Goal: Information Seeking & Learning: Learn about a topic

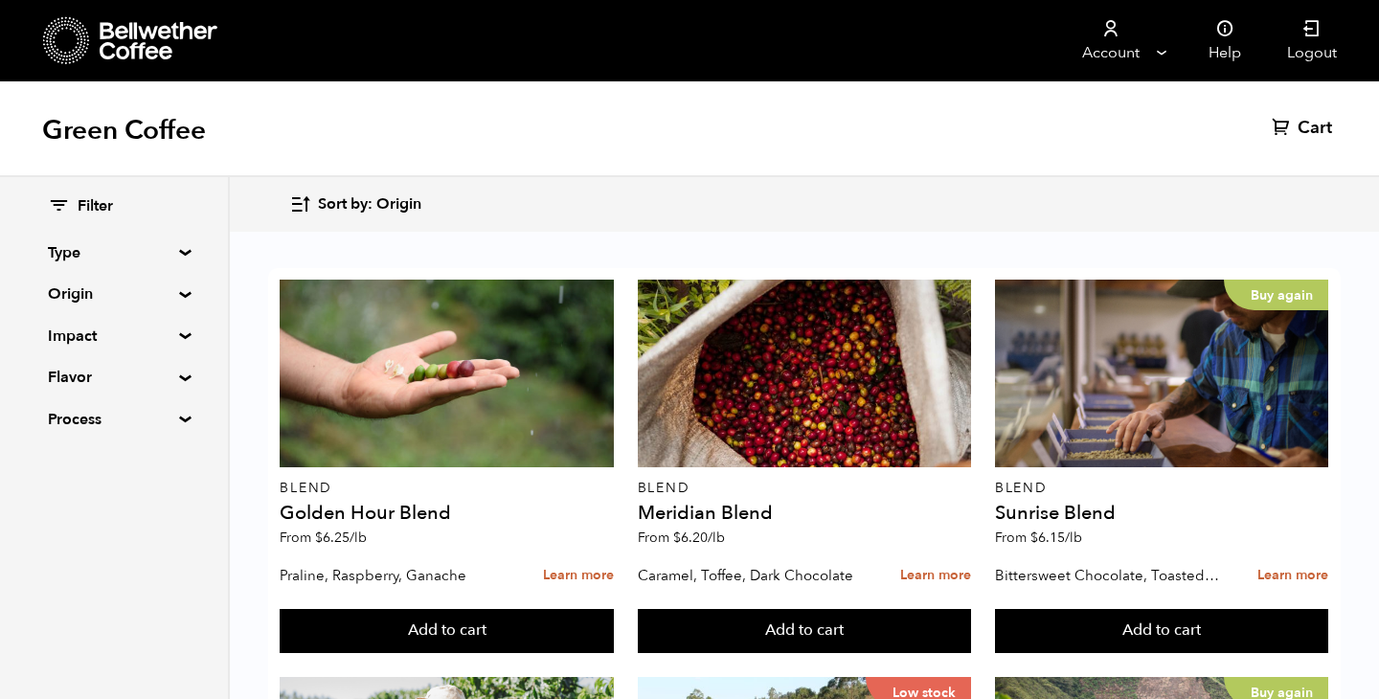
scroll to position [399, 0]
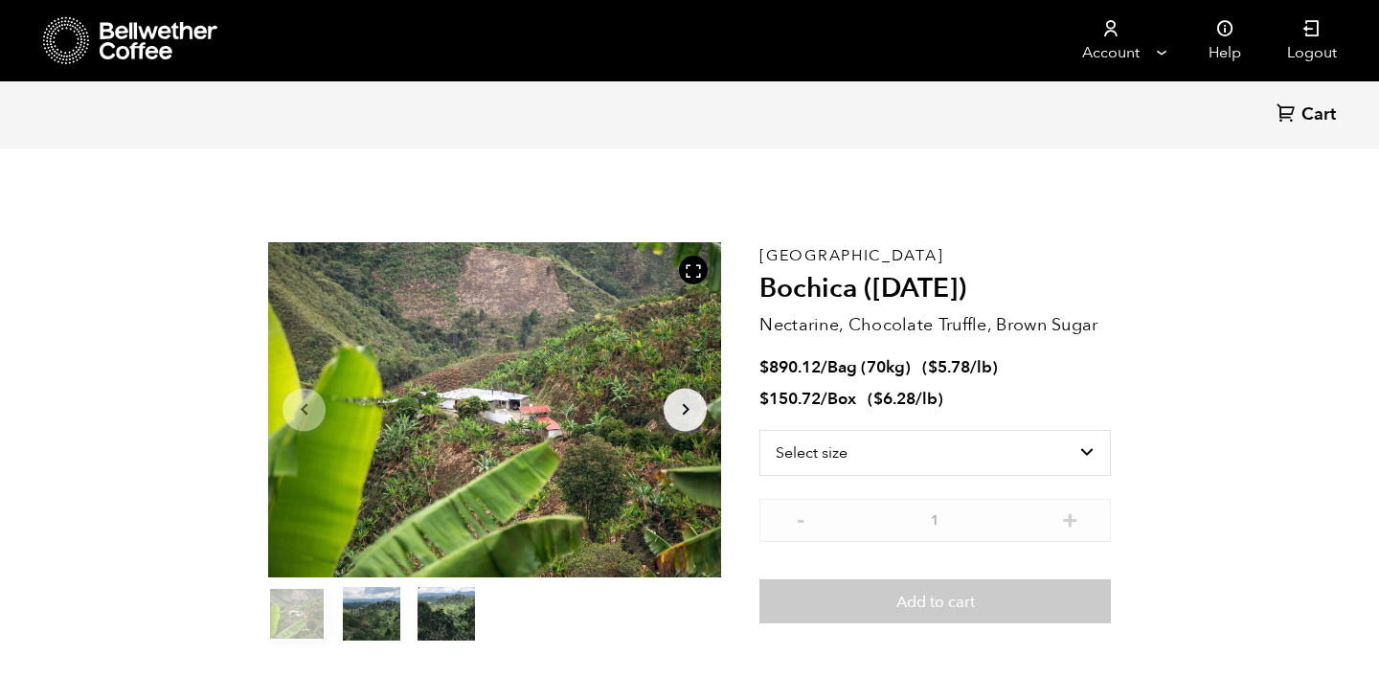
click at [77, 33] on icon at bounding box center [66, 40] width 47 height 49
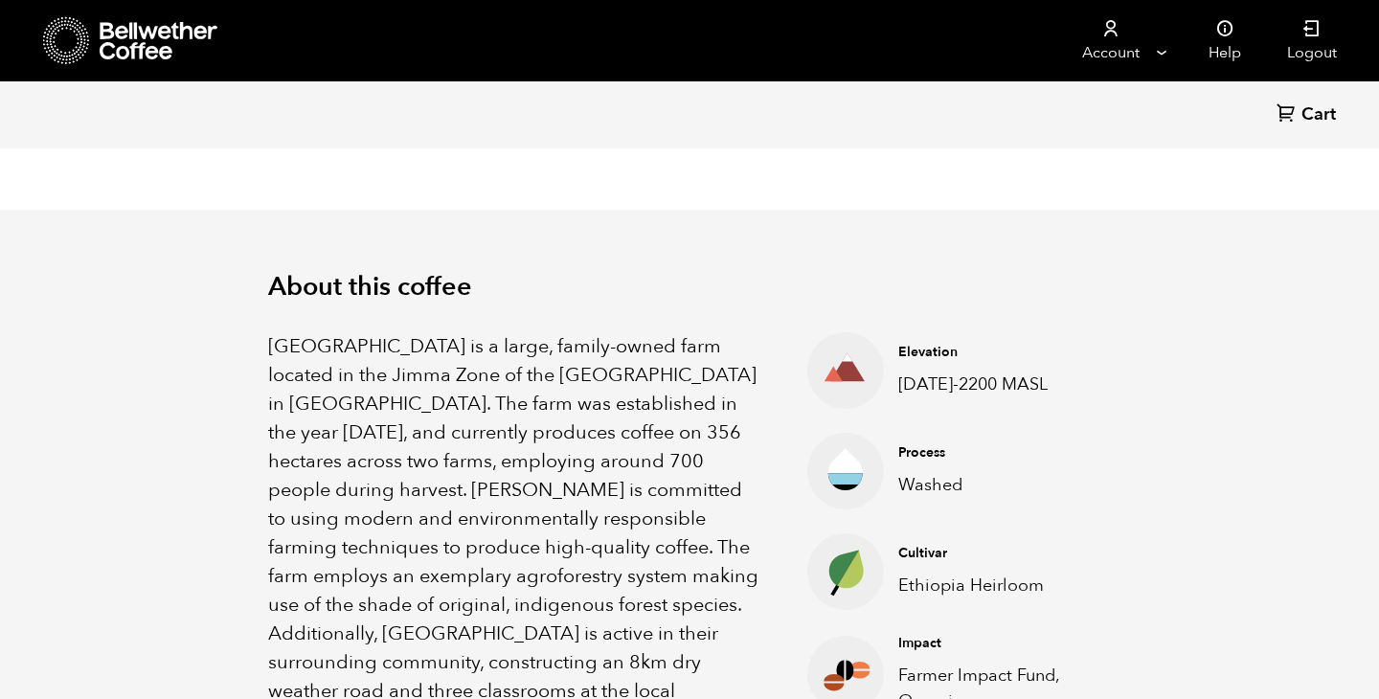
scroll to position [721, 0]
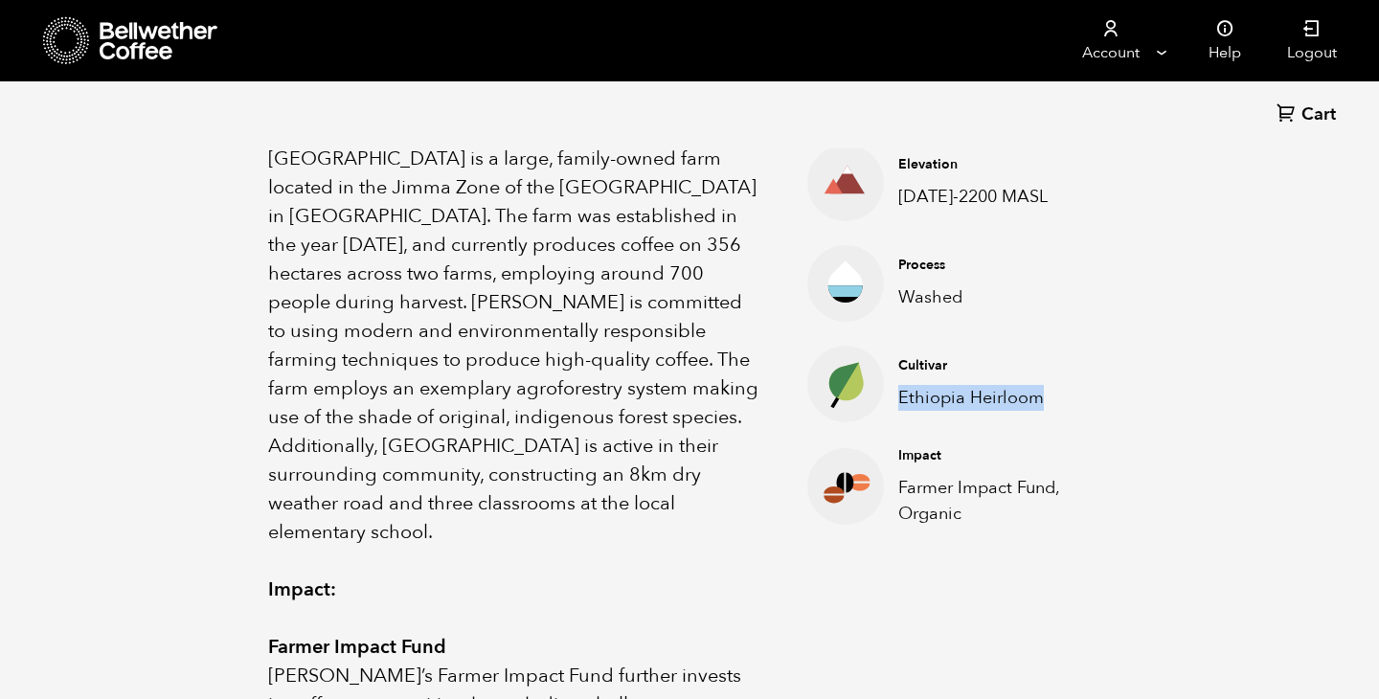
drag, startPoint x: 1043, startPoint y: 371, endPoint x: 900, endPoint y: 373, distance: 143.7
click at [900, 385] on p "Ethiopia Heirloom" at bounding box center [990, 398] width 183 height 26
copy p "Ethiopia Heirloom"
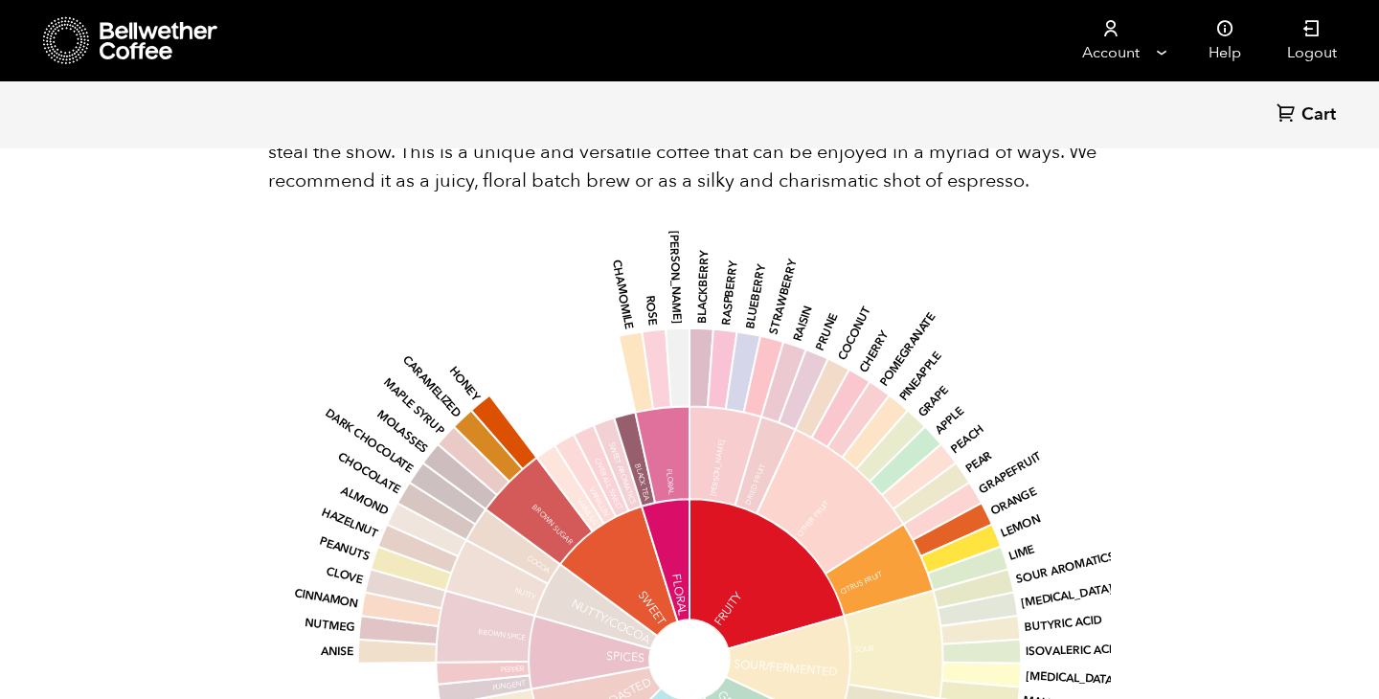
scroll to position [2004, 0]
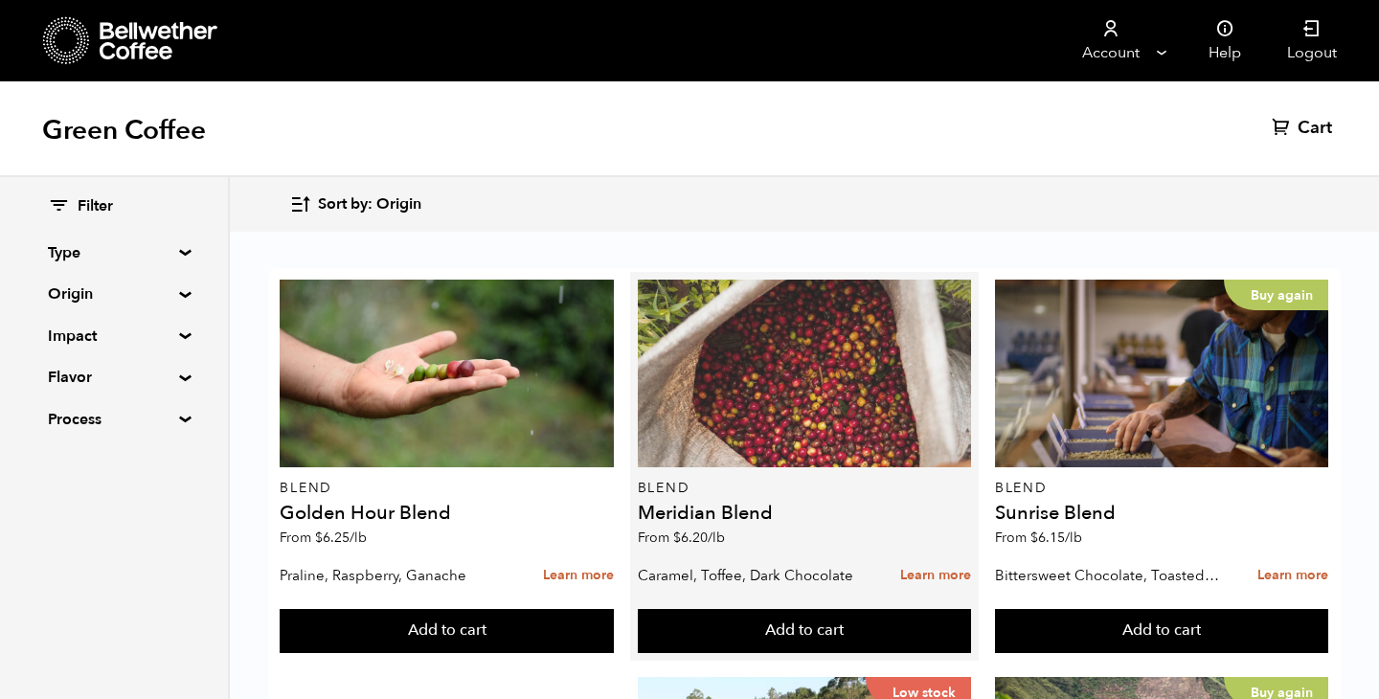
click at [738, 376] on div at bounding box center [804, 374] width 333 height 188
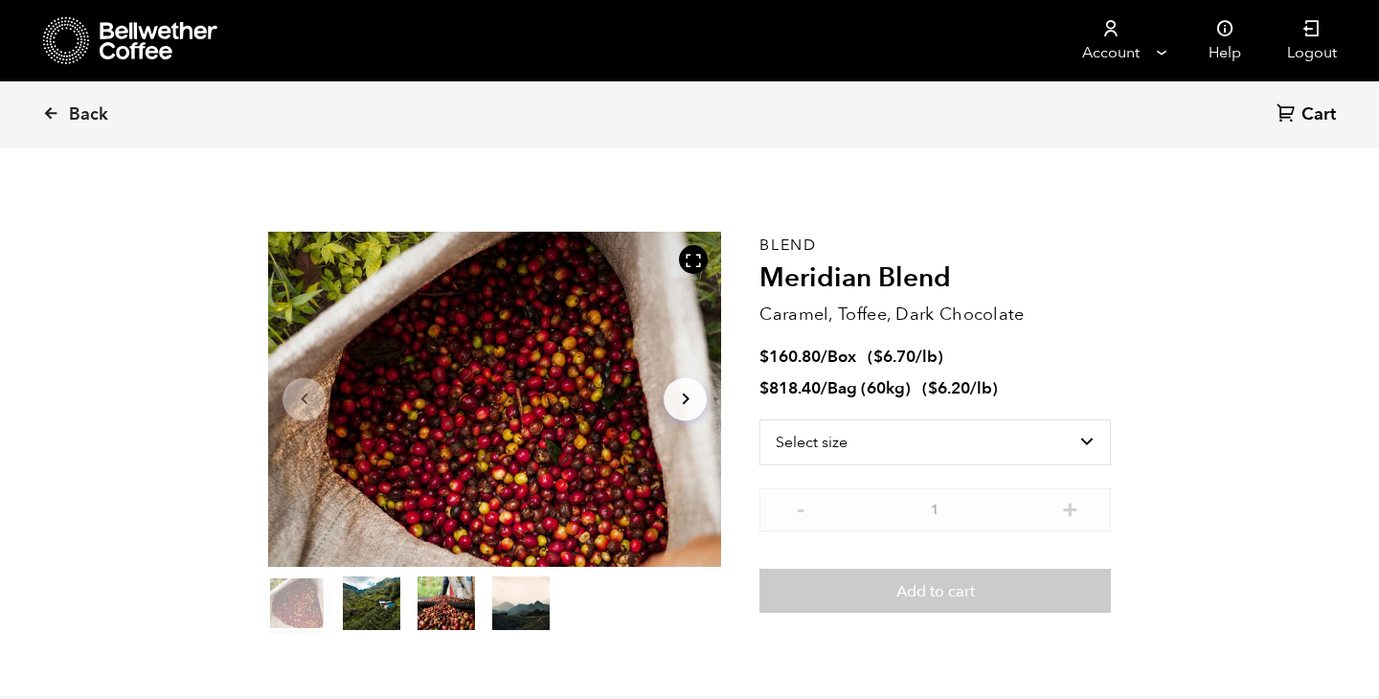
scroll to position [11, 0]
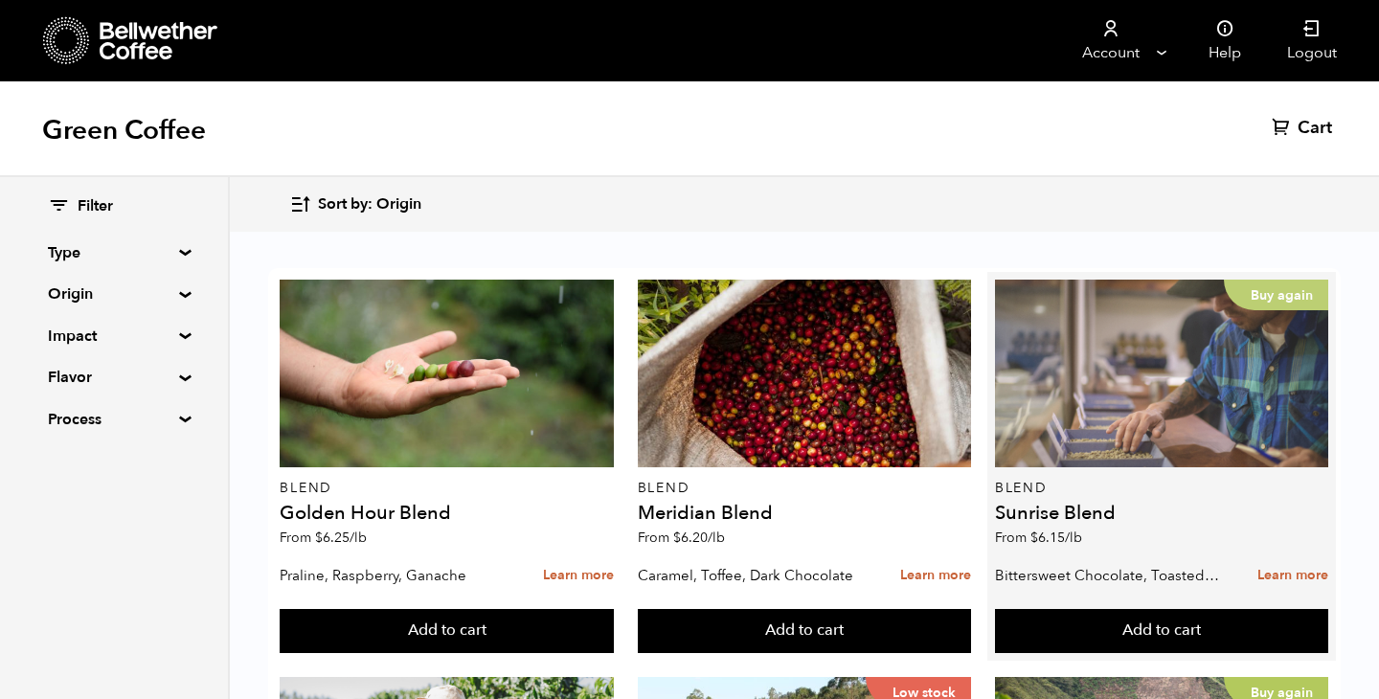
click at [1278, 425] on div "Buy again" at bounding box center [1161, 374] width 333 height 188
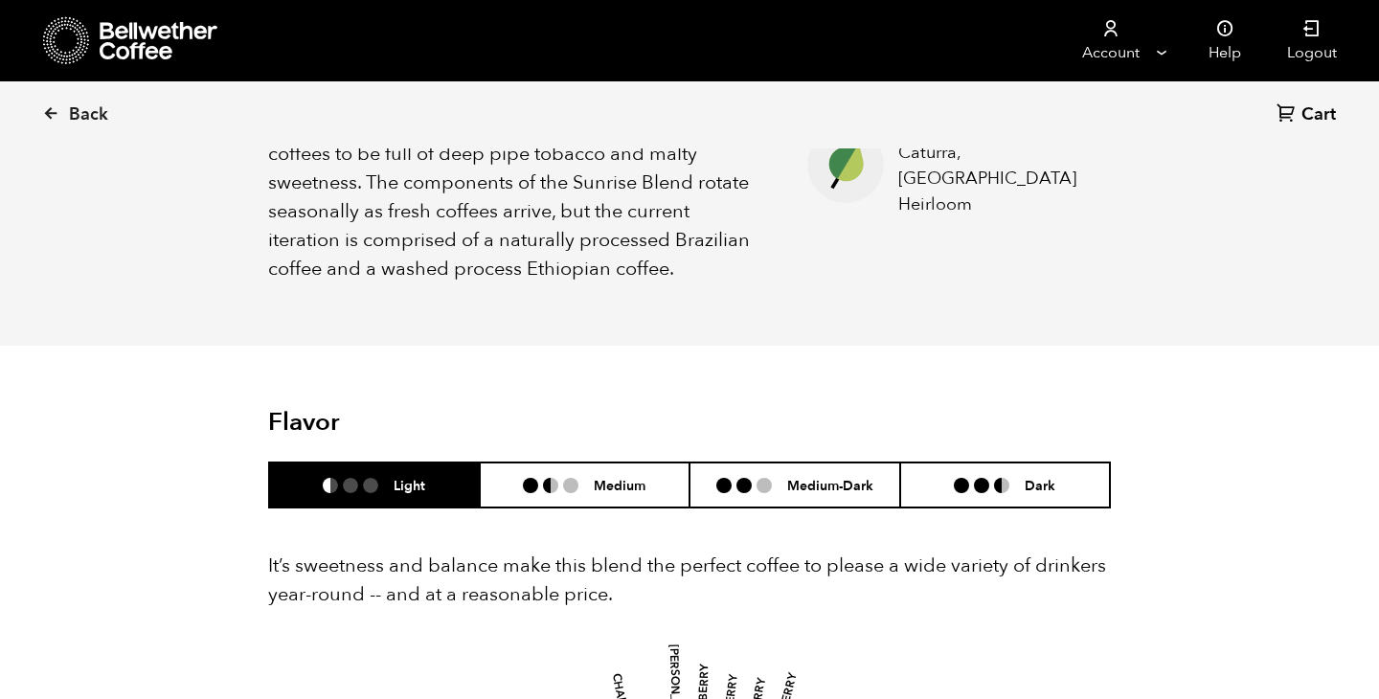
scroll to position [970, 0]
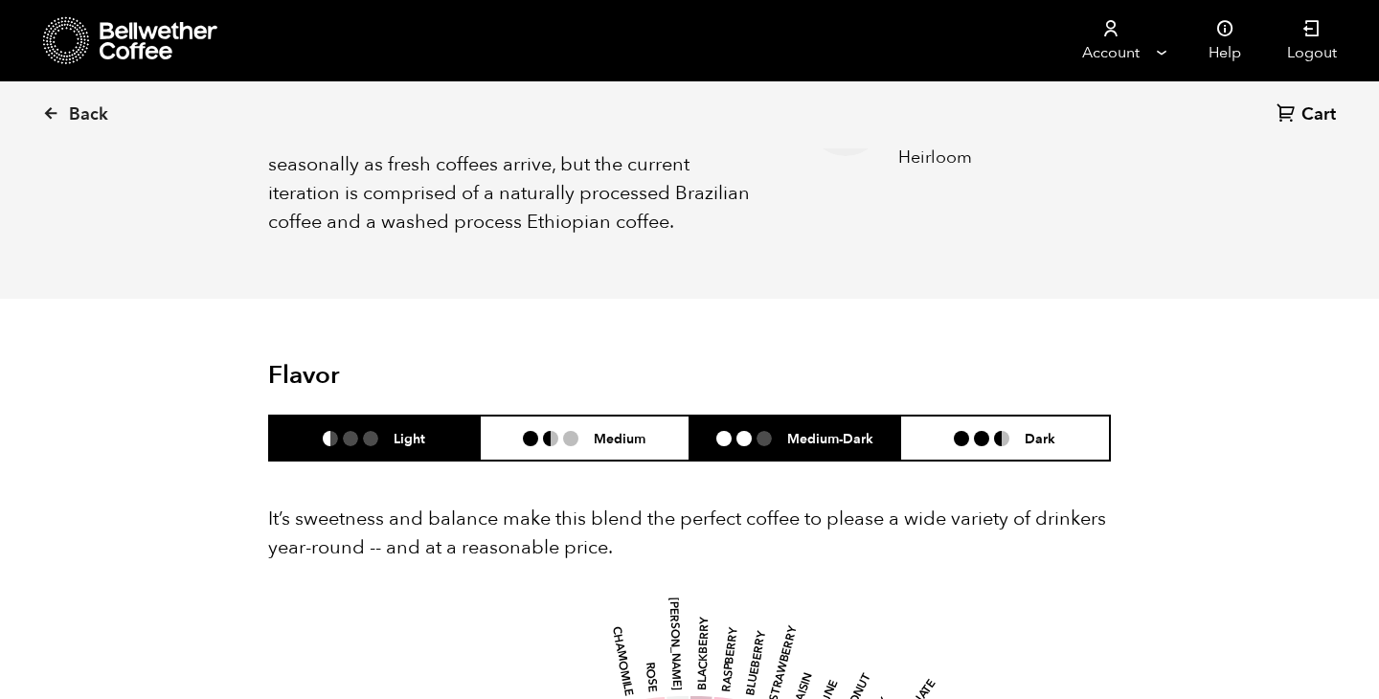
click at [827, 427] on li "Medium-Dark" at bounding box center [795, 438] width 211 height 45
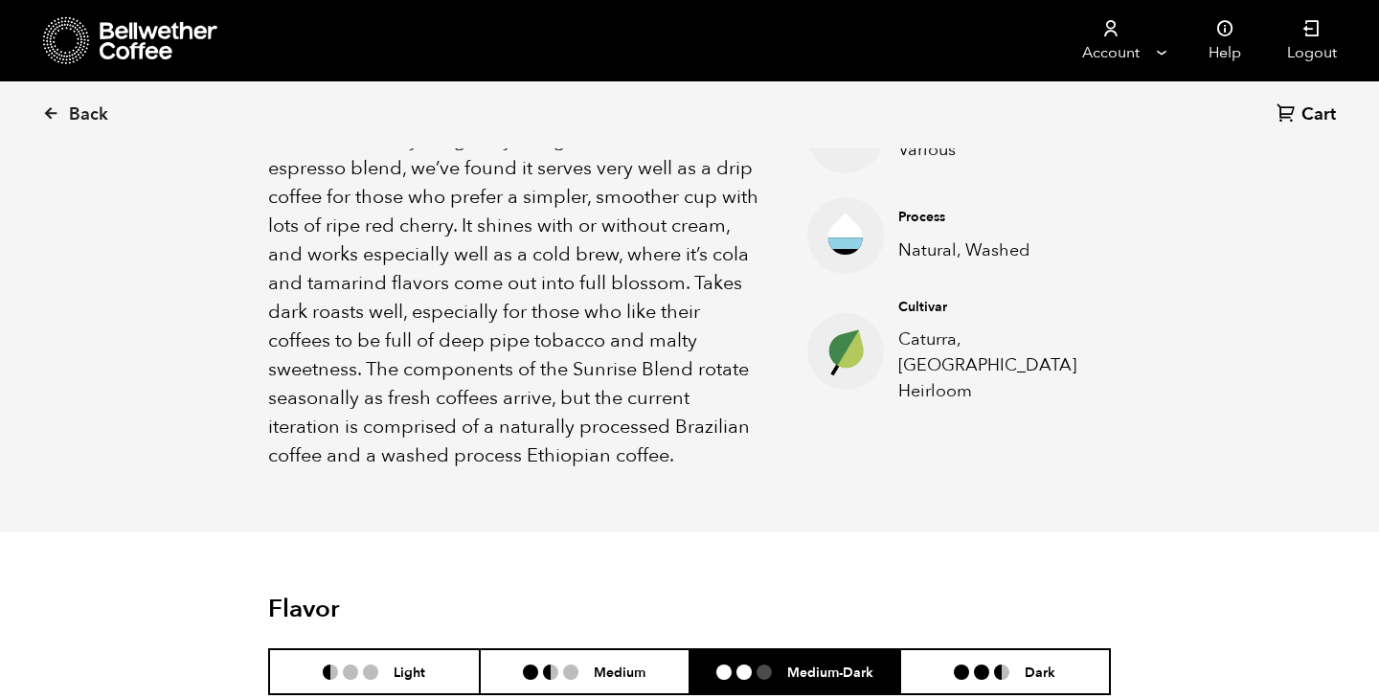
scroll to position [743, 0]
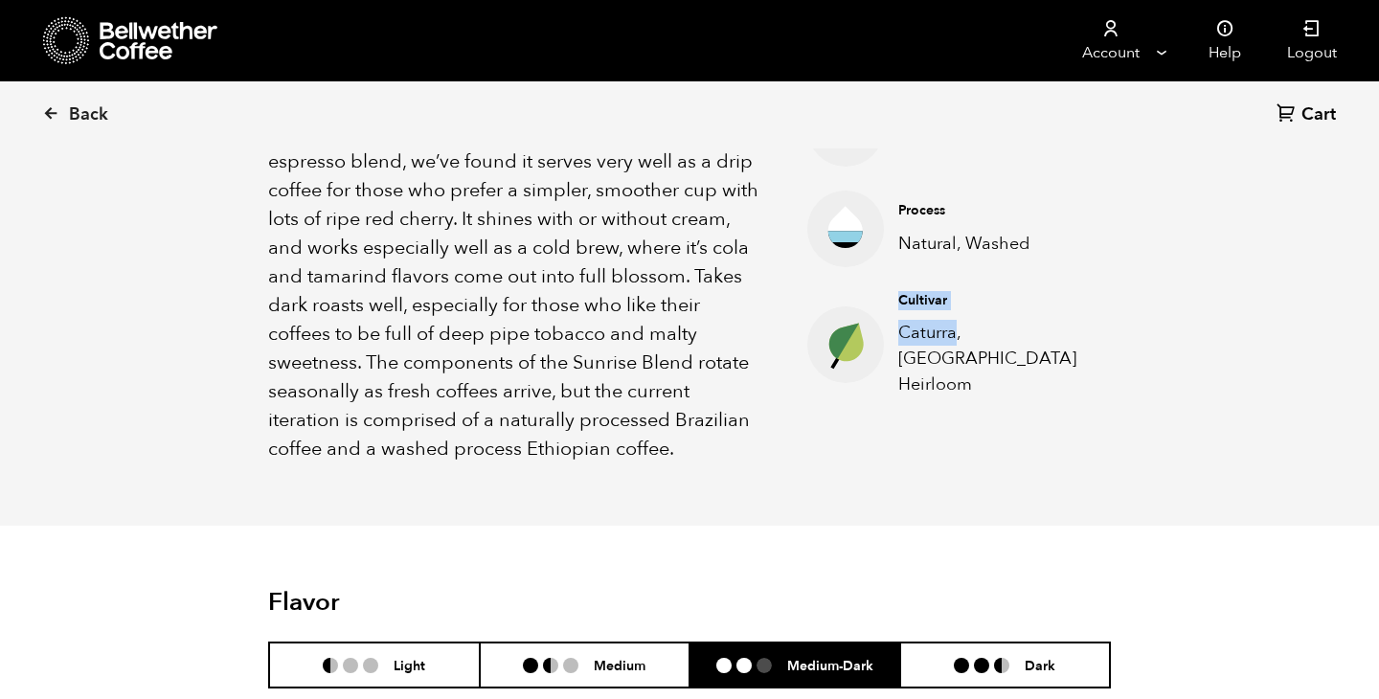
drag, startPoint x: 956, startPoint y: 335, endPoint x: 882, endPoint y: 337, distance: 73.8
click at [882, 337] on li "Cultivar Caturra, Ethiopia Heirloom" at bounding box center [960, 344] width 304 height 106
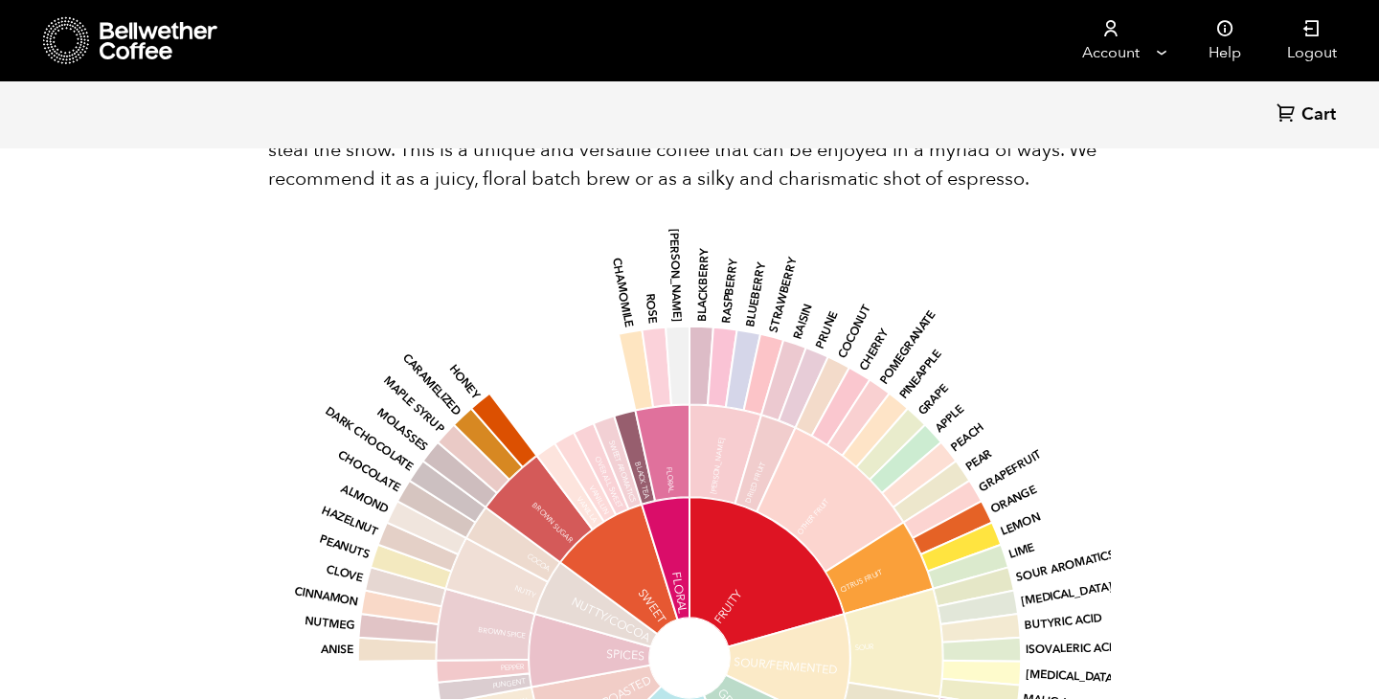
scroll to position [833, 820]
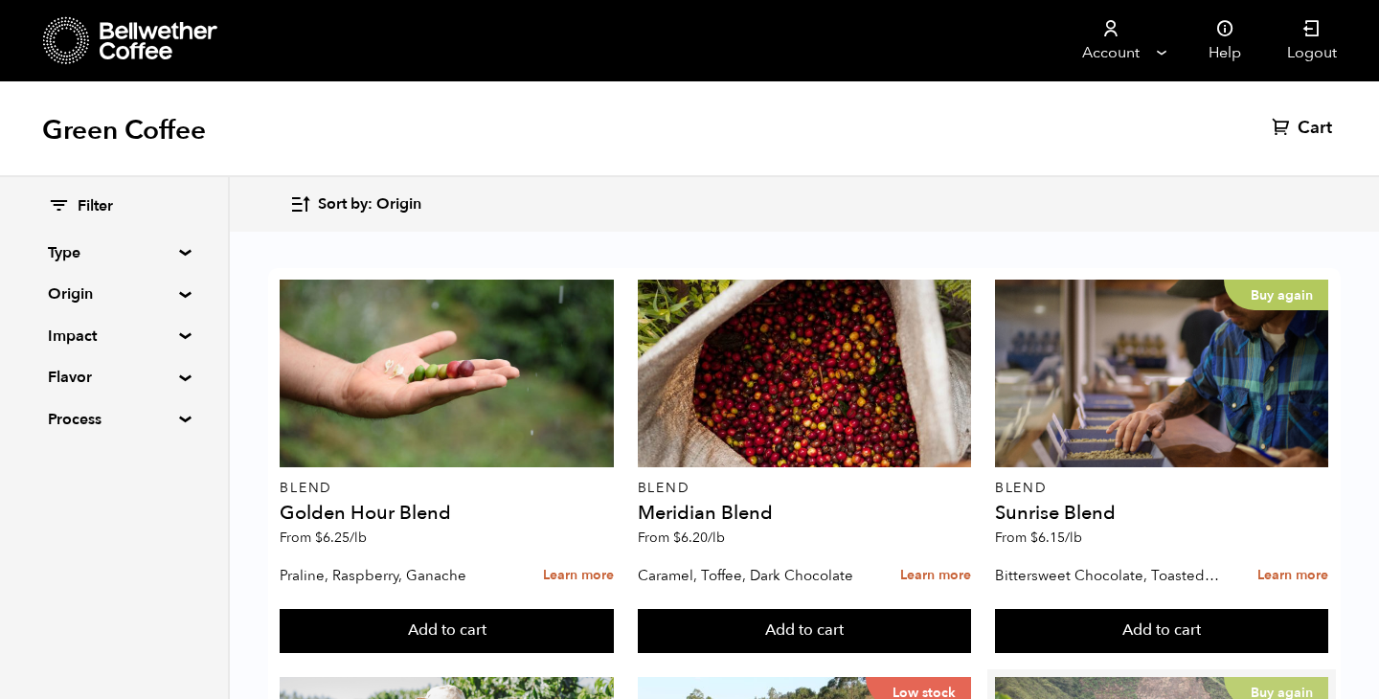
scroll to position [464, 0]
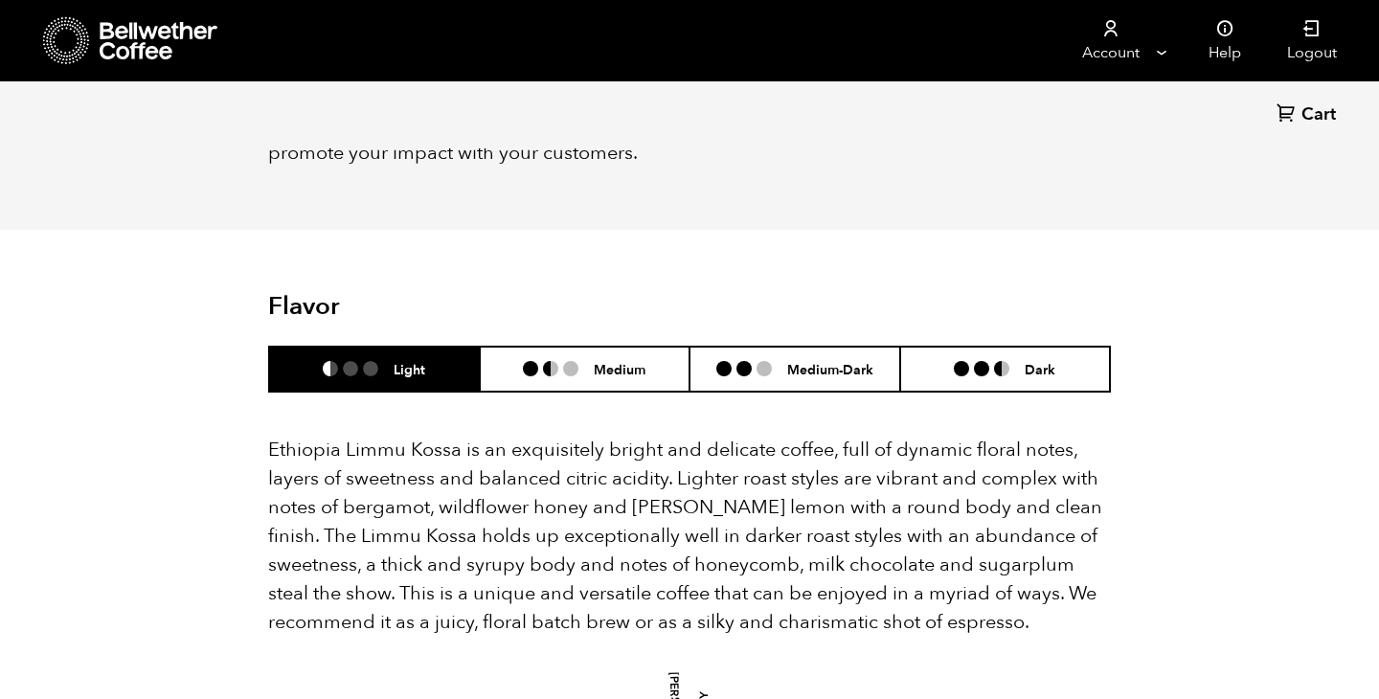
scroll to position [1573, 0]
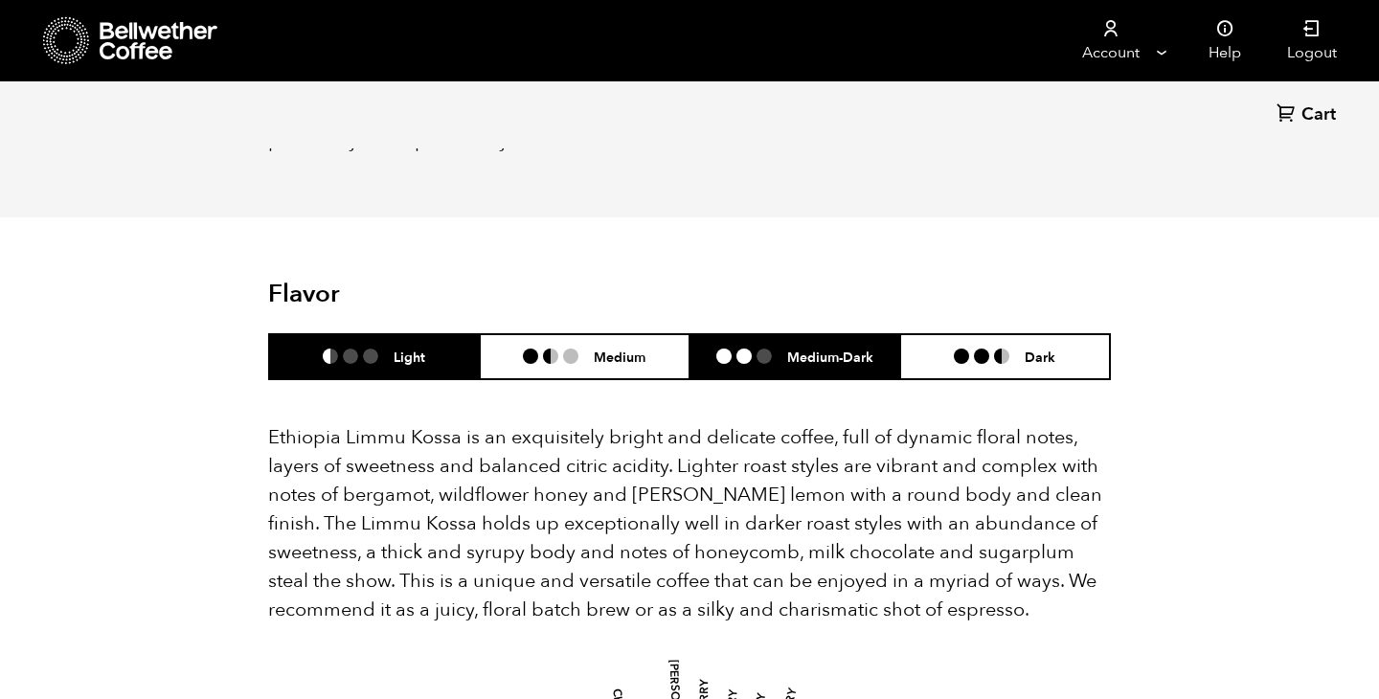
click at [801, 349] on h6 "Medium-Dark" at bounding box center [830, 357] width 86 height 16
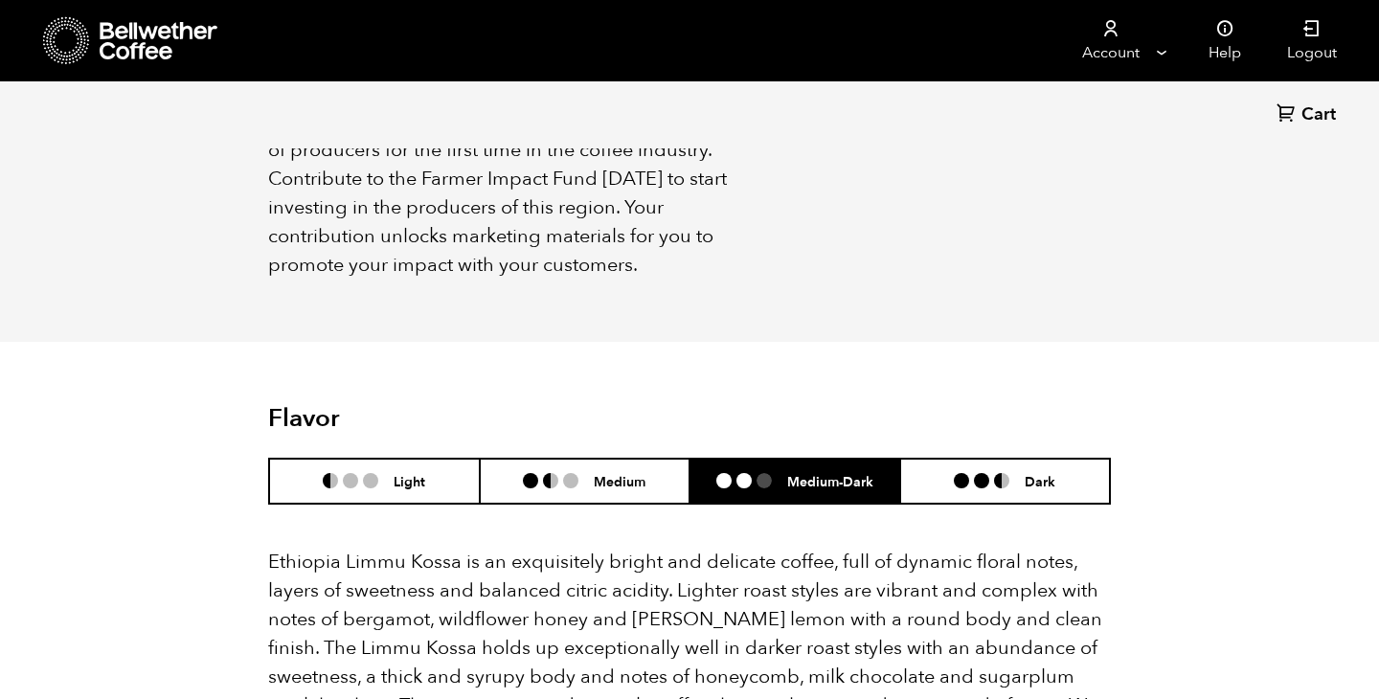
scroll to position [1460, 0]
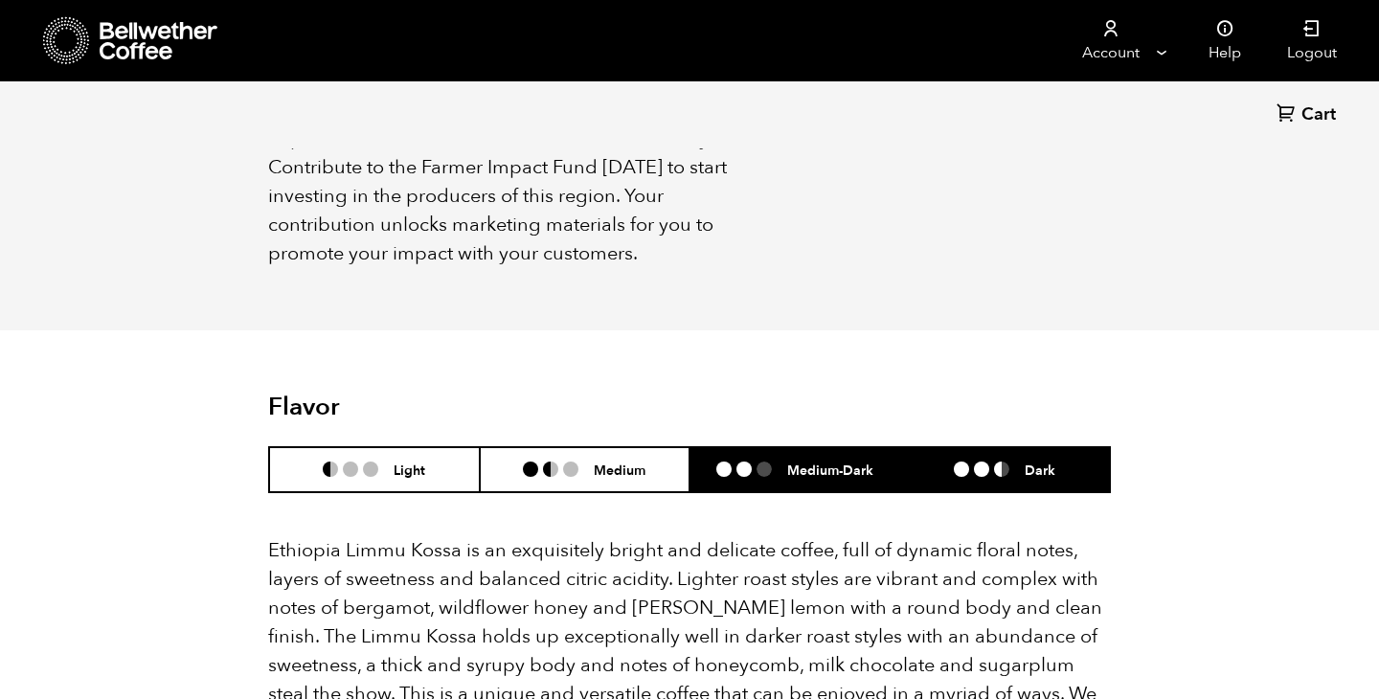
click at [991, 447] on li "Dark" at bounding box center [1005, 469] width 211 height 45
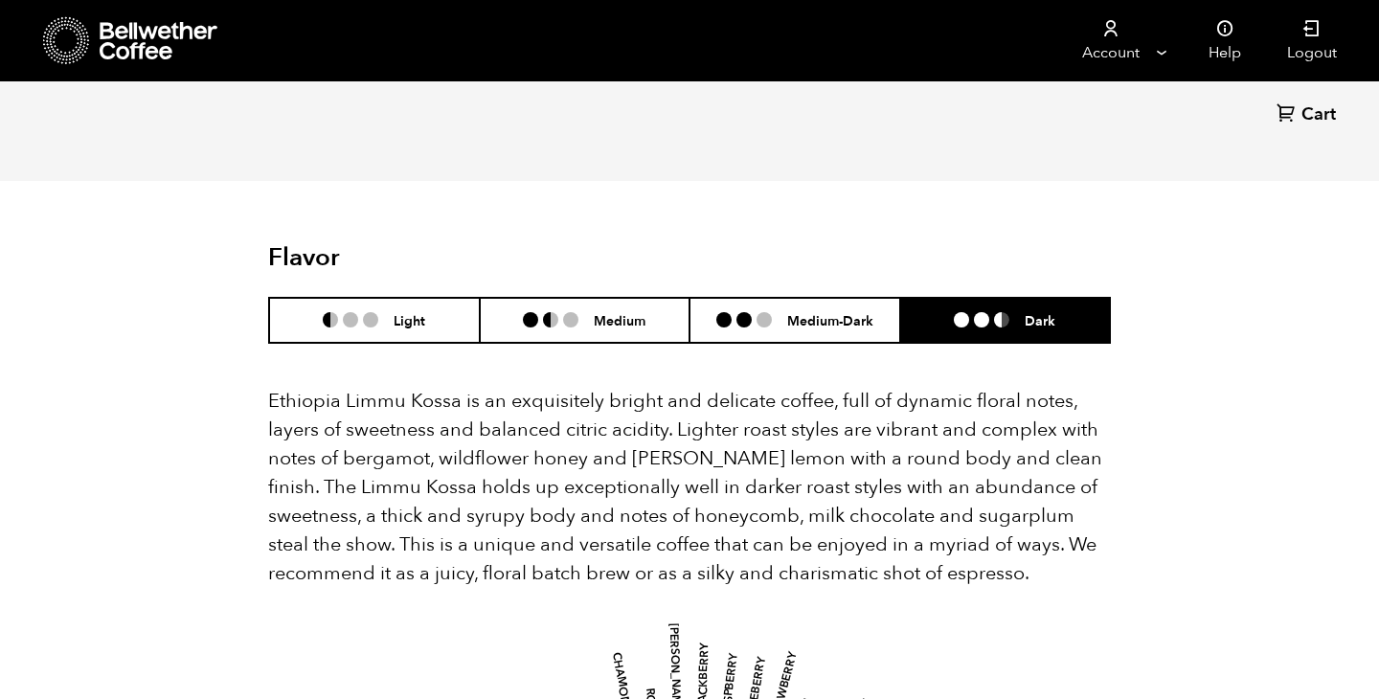
scroll to position [1592, 0]
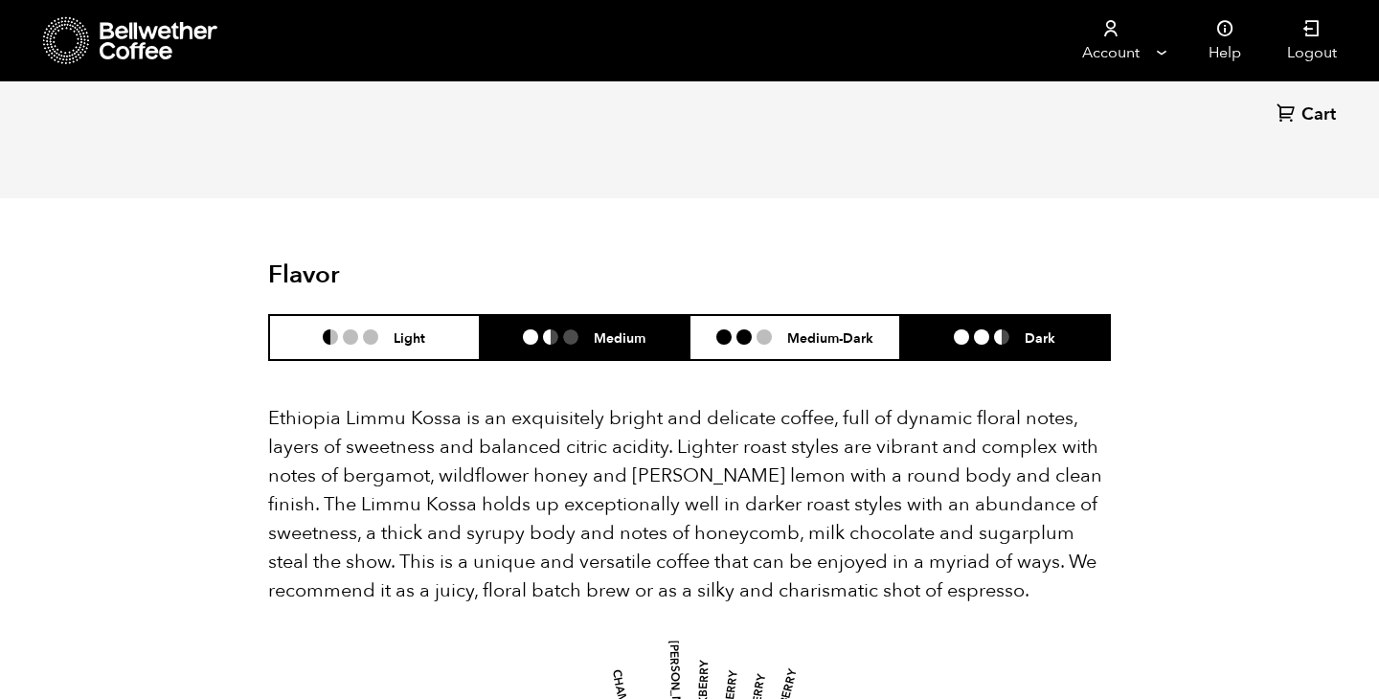
click at [623, 330] on h6 "Medium" at bounding box center [620, 338] width 52 height 16
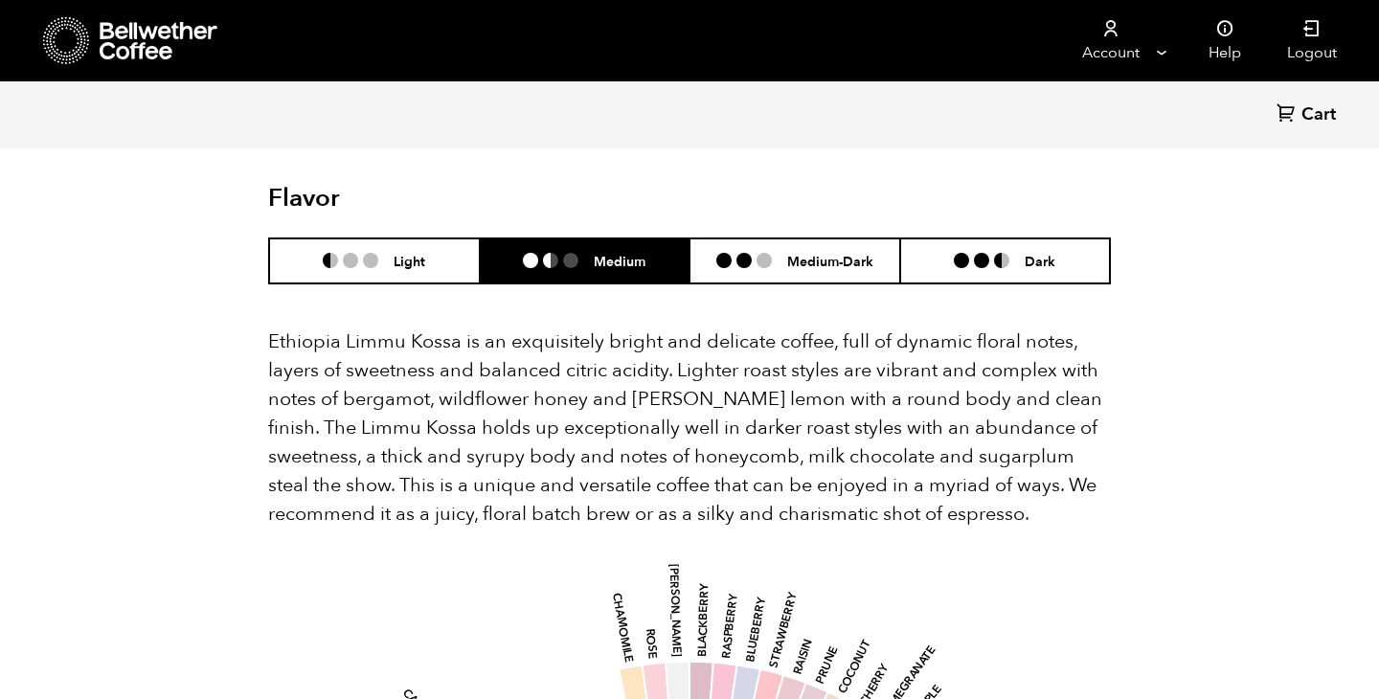
scroll to position [1620, 0]
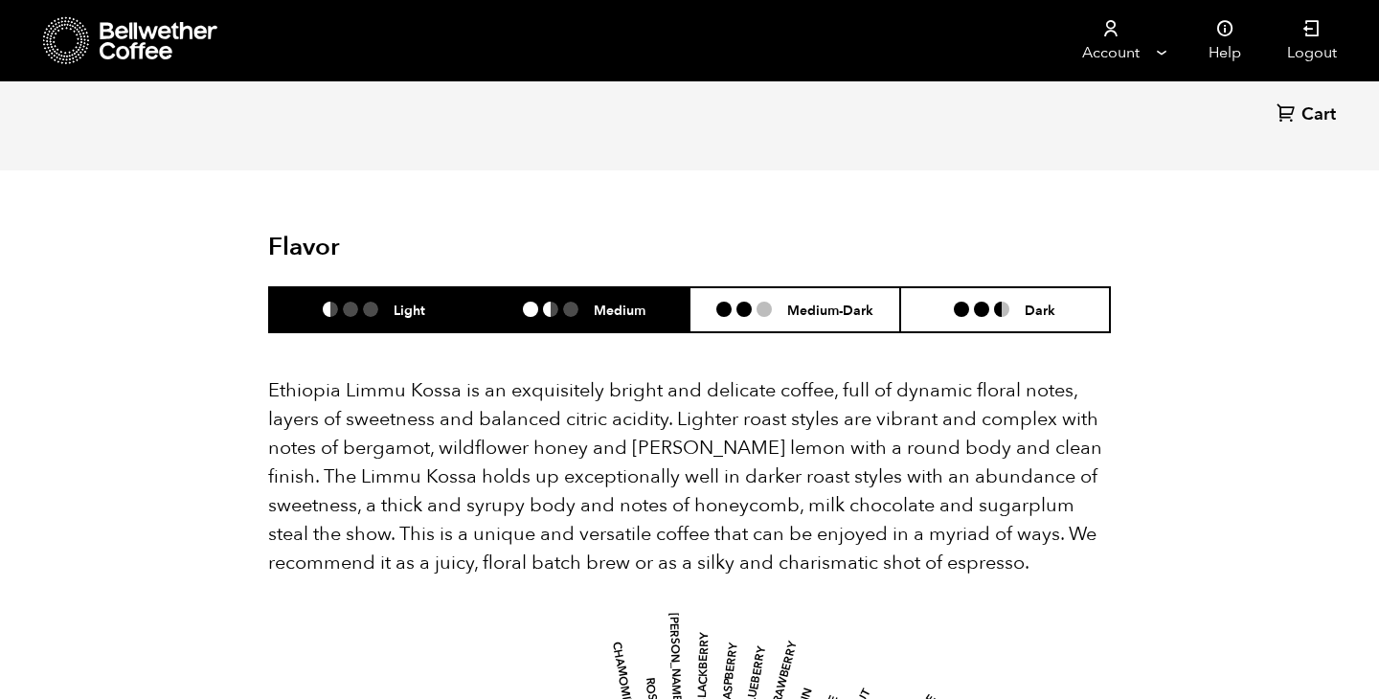
click at [442, 287] on li "Light" at bounding box center [374, 309] width 211 height 45
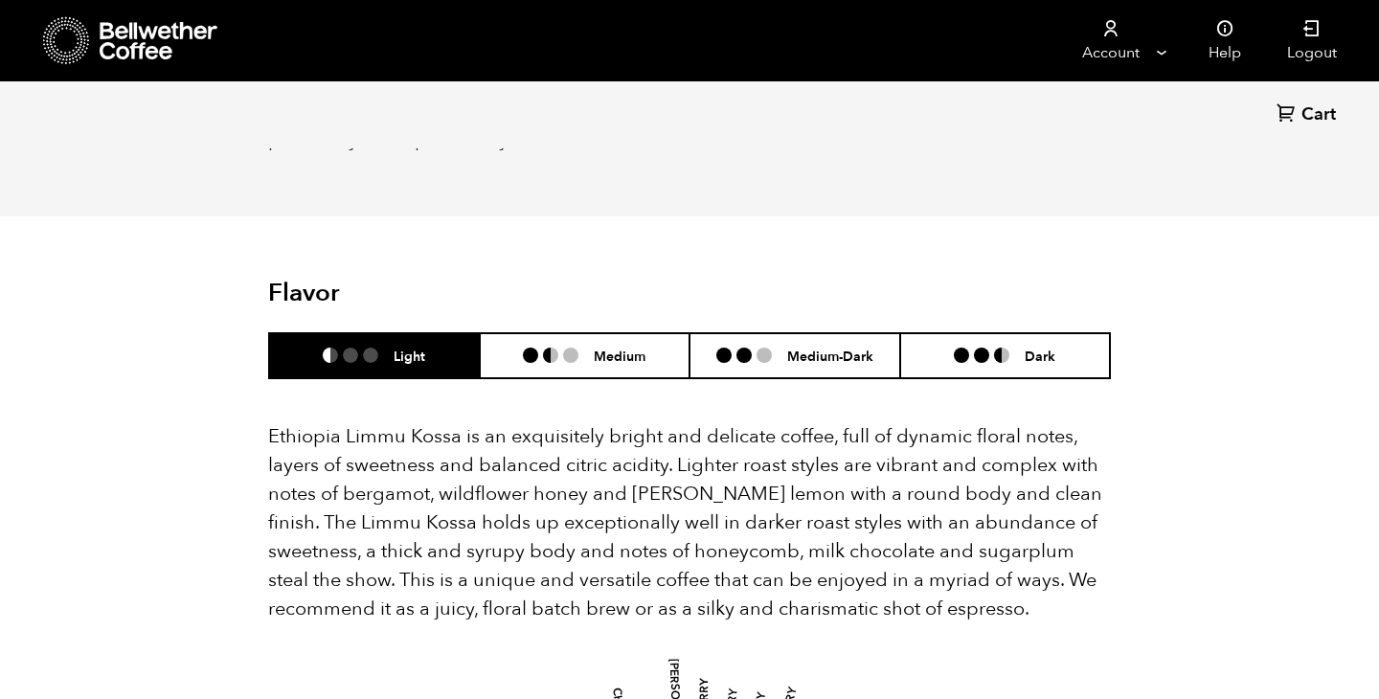
scroll to position [1476, 0]
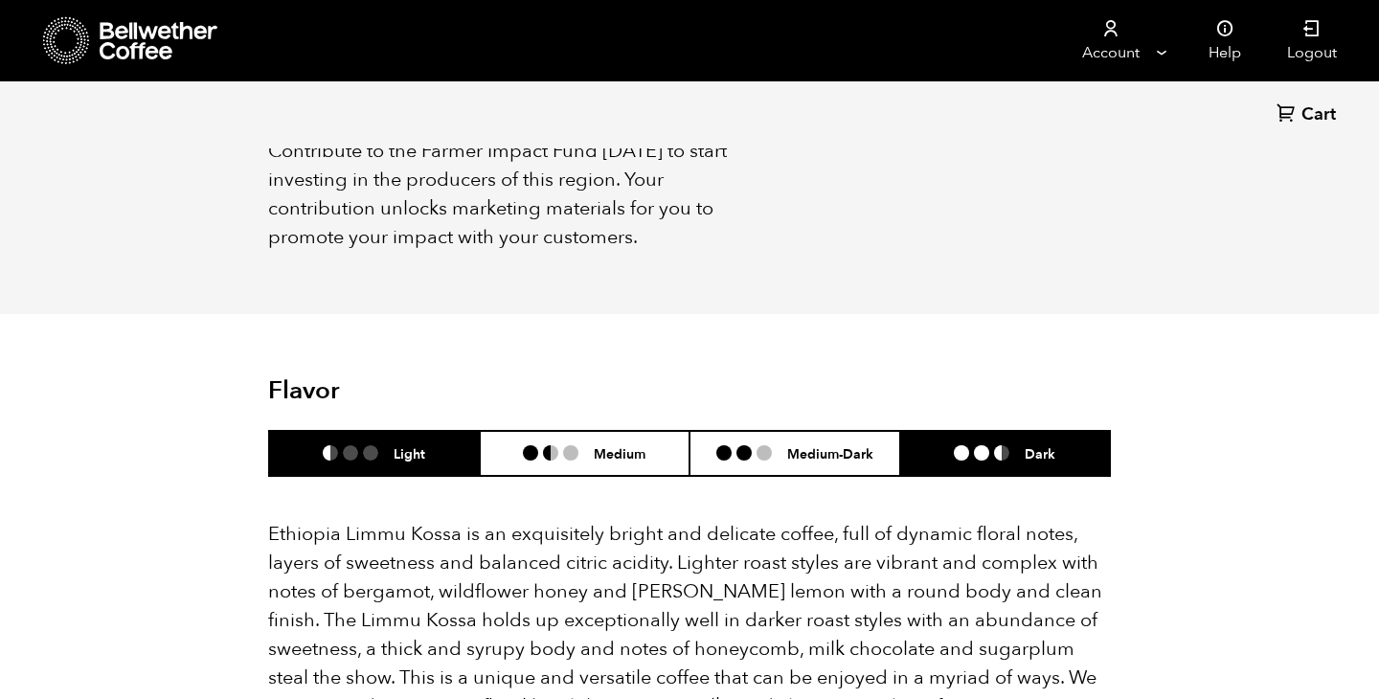
click at [970, 445] on ul at bounding box center [989, 452] width 71 height 15
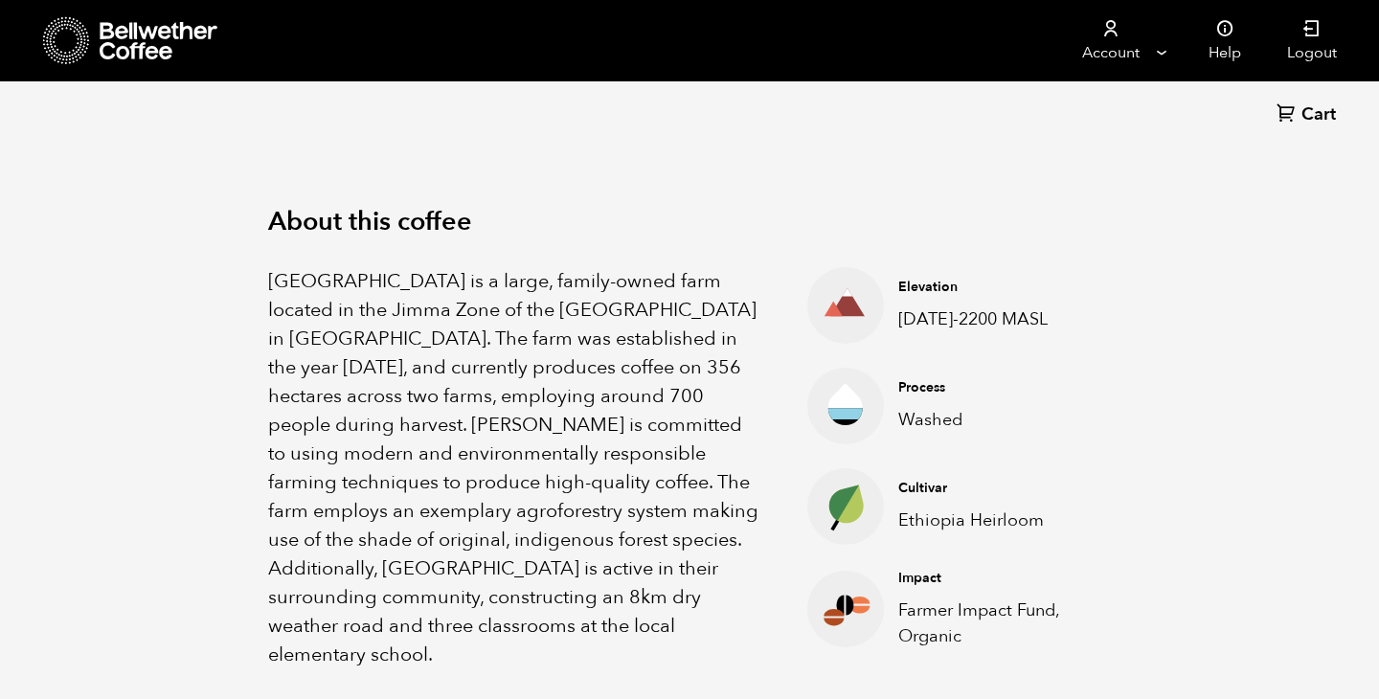
scroll to position [577, 0]
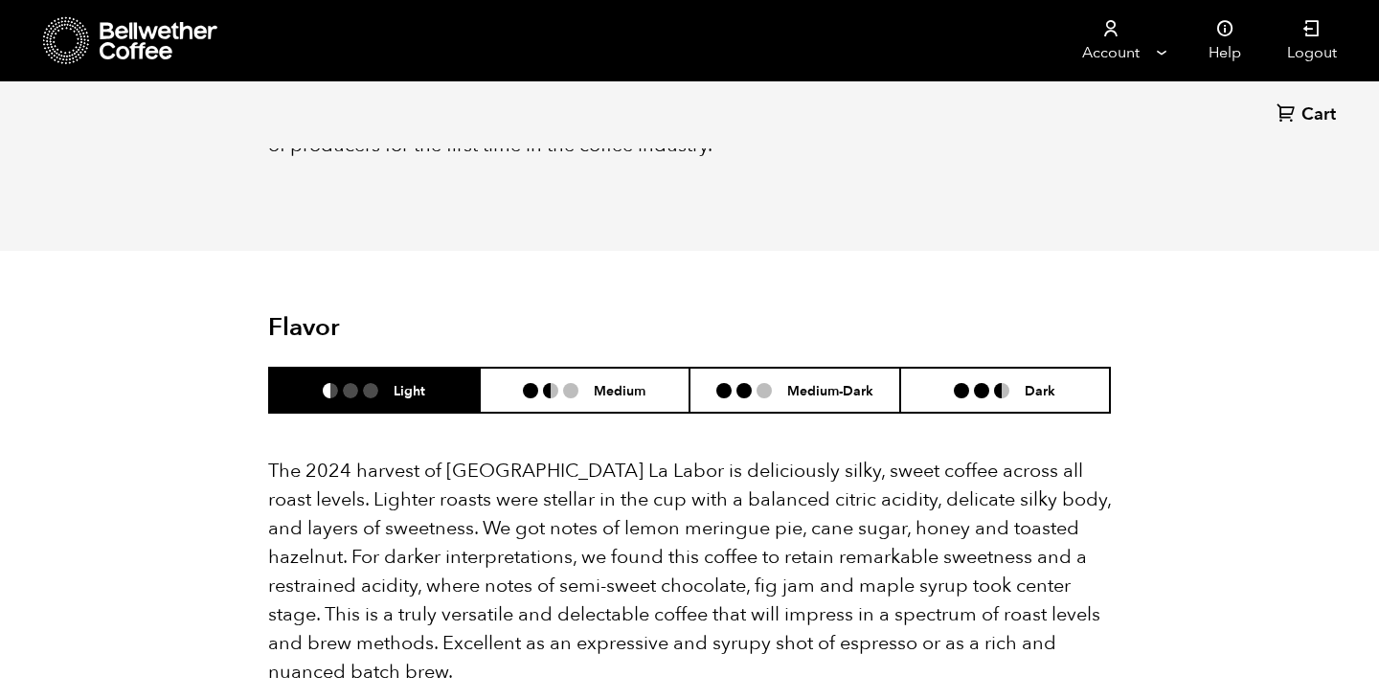
scroll to position [1921, 0]
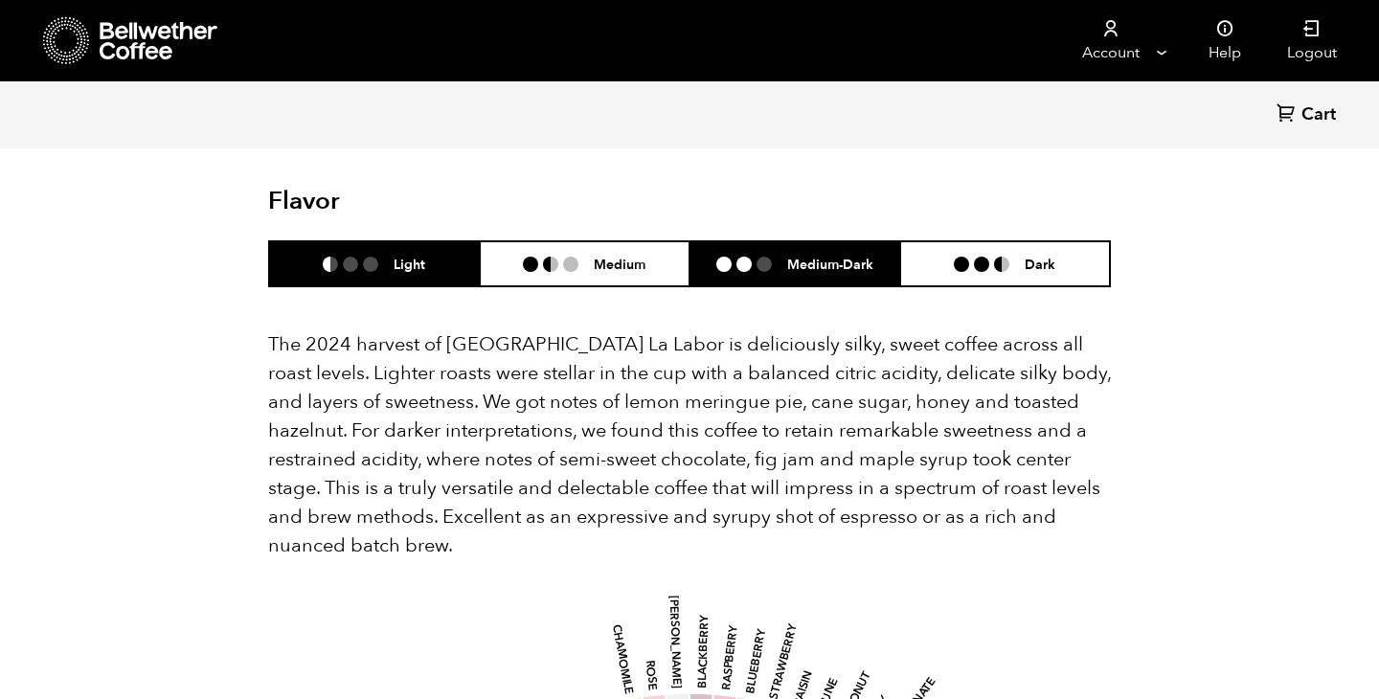
click at [849, 266] on h6 "Medium-Dark" at bounding box center [830, 264] width 86 height 16
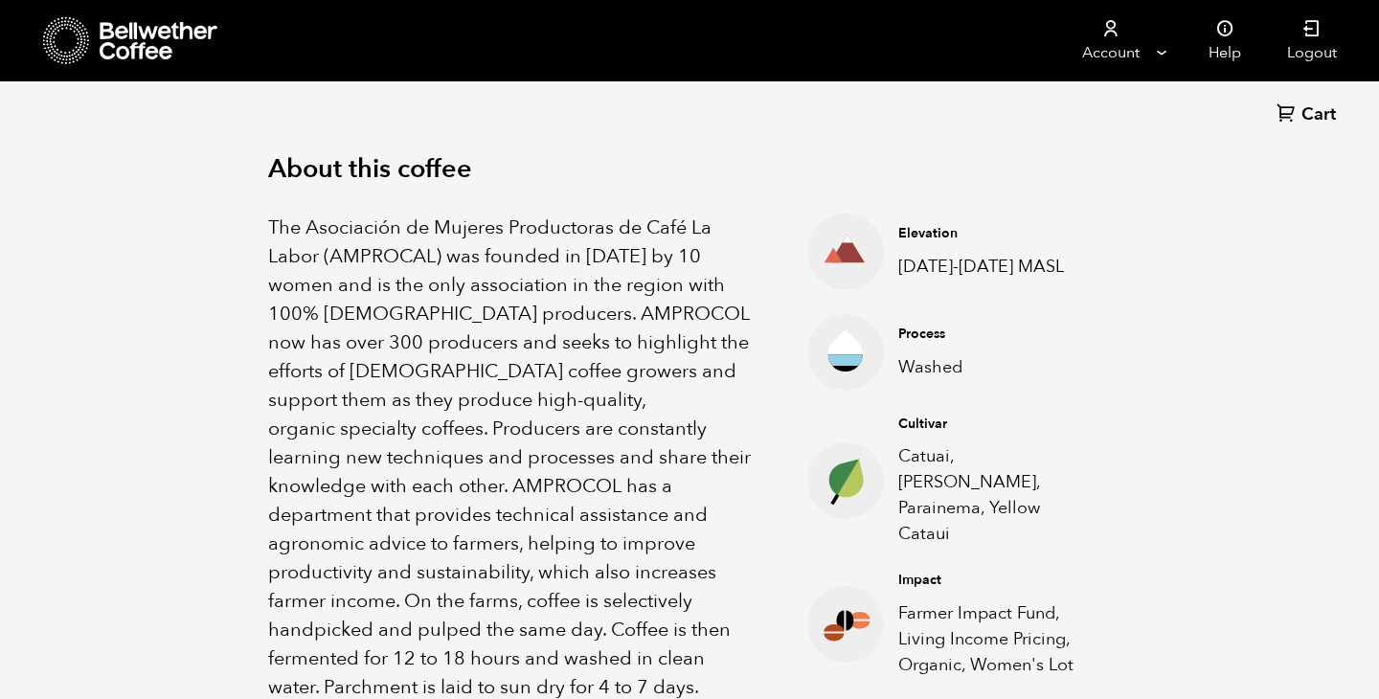
scroll to position [627, 0]
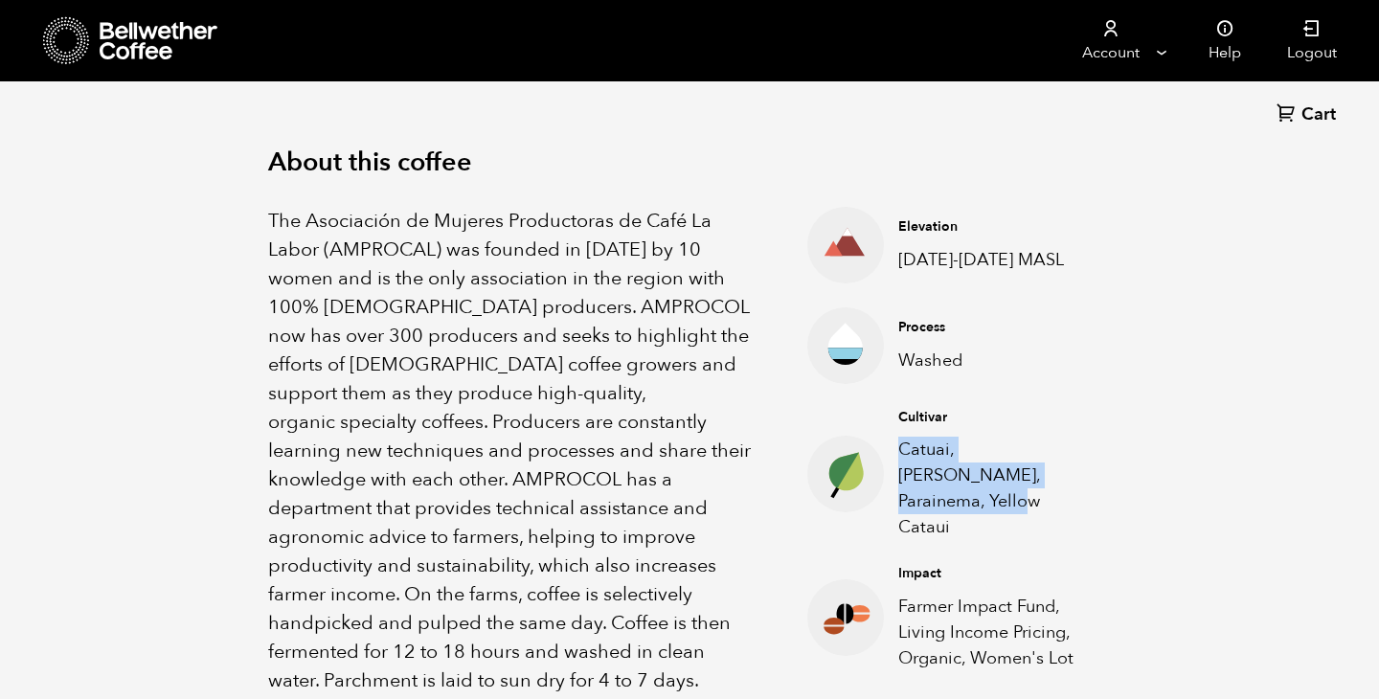
drag, startPoint x: 951, startPoint y: 501, endPoint x: 901, endPoint y: 453, distance: 69.1
click at [901, 453] on p "Catuai, Pacas, Parainema, Yellow Cataui" at bounding box center [990, 488] width 183 height 103
copy p "Catuai, Pacas, Parainema, Yellow Cataui"
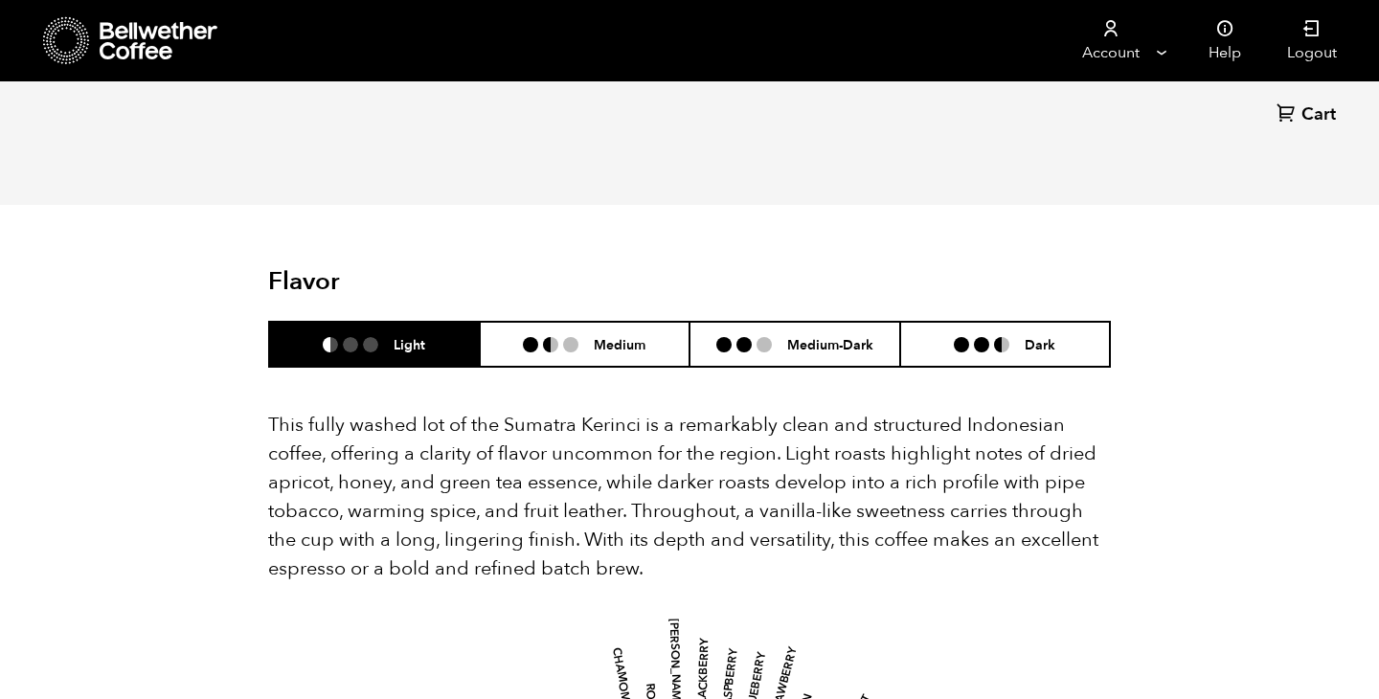
scroll to position [1727, 0]
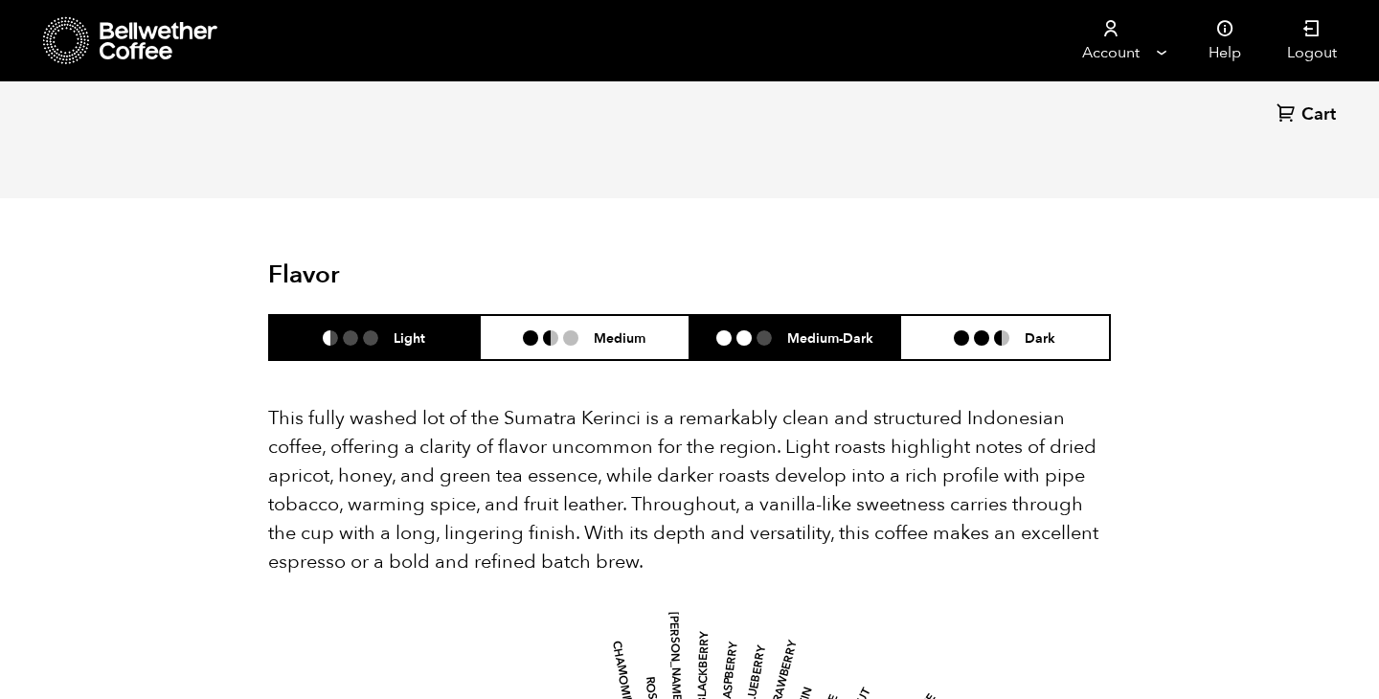
click at [866, 359] on li "Medium-Dark" at bounding box center [795, 337] width 211 height 45
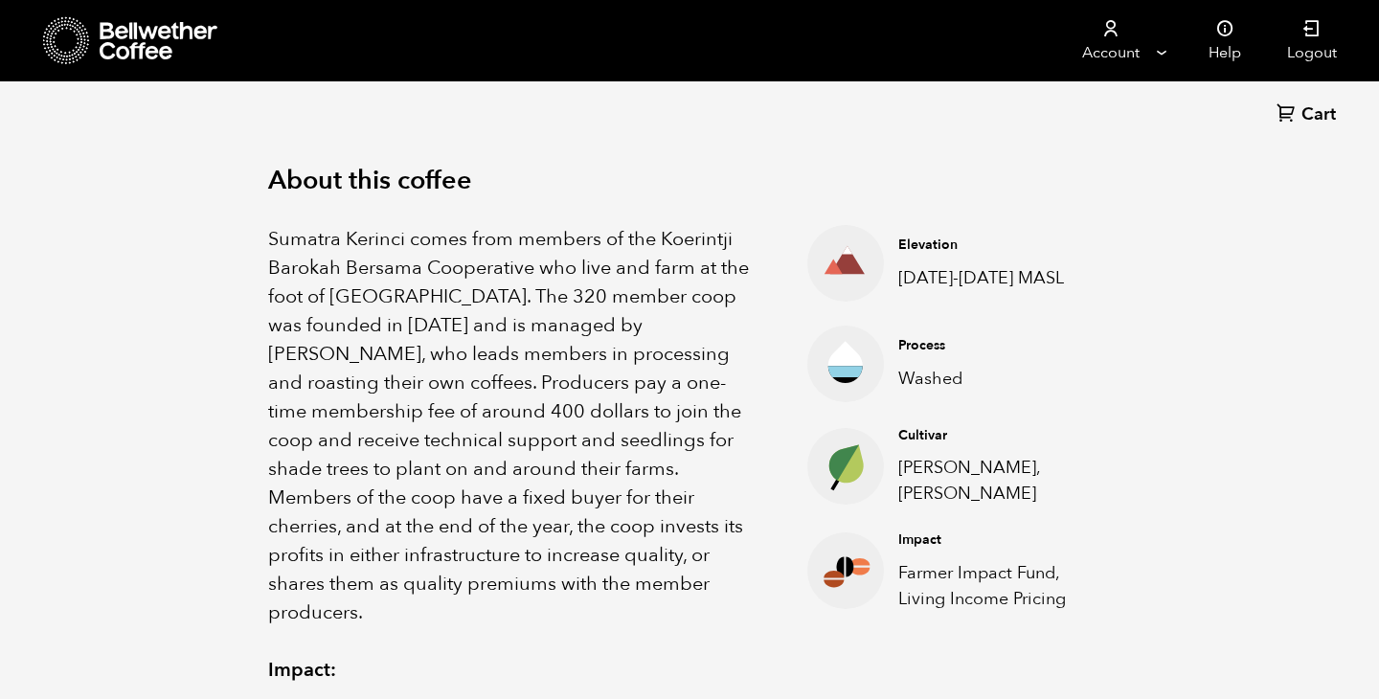
scroll to position [620, 0]
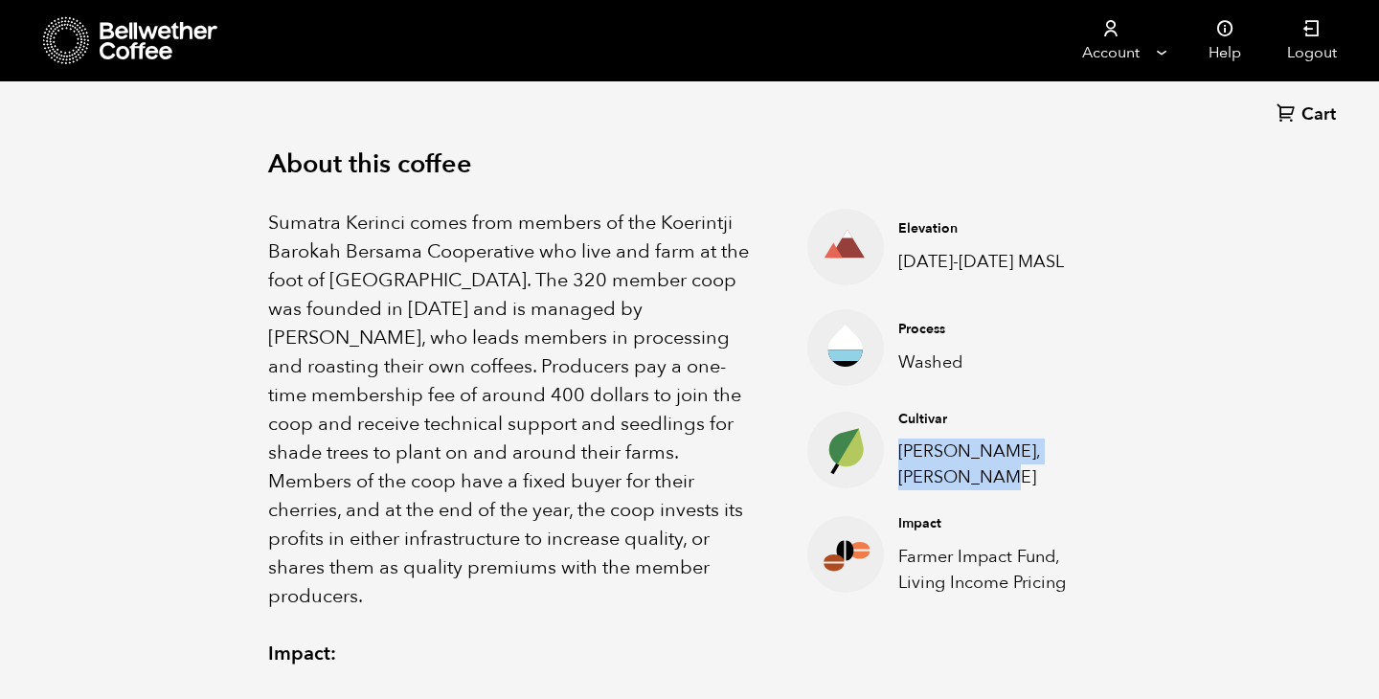
drag, startPoint x: 948, startPoint y: 468, endPoint x: 897, endPoint y: 440, distance: 59.2
click at [897, 440] on div "Cultivar Andung Sari, Sigarar Utang" at bounding box center [990, 450] width 212 height 80
copy p "Andung Sari, Sigarar Utang"
